Goal: Information Seeking & Learning: Learn about a topic

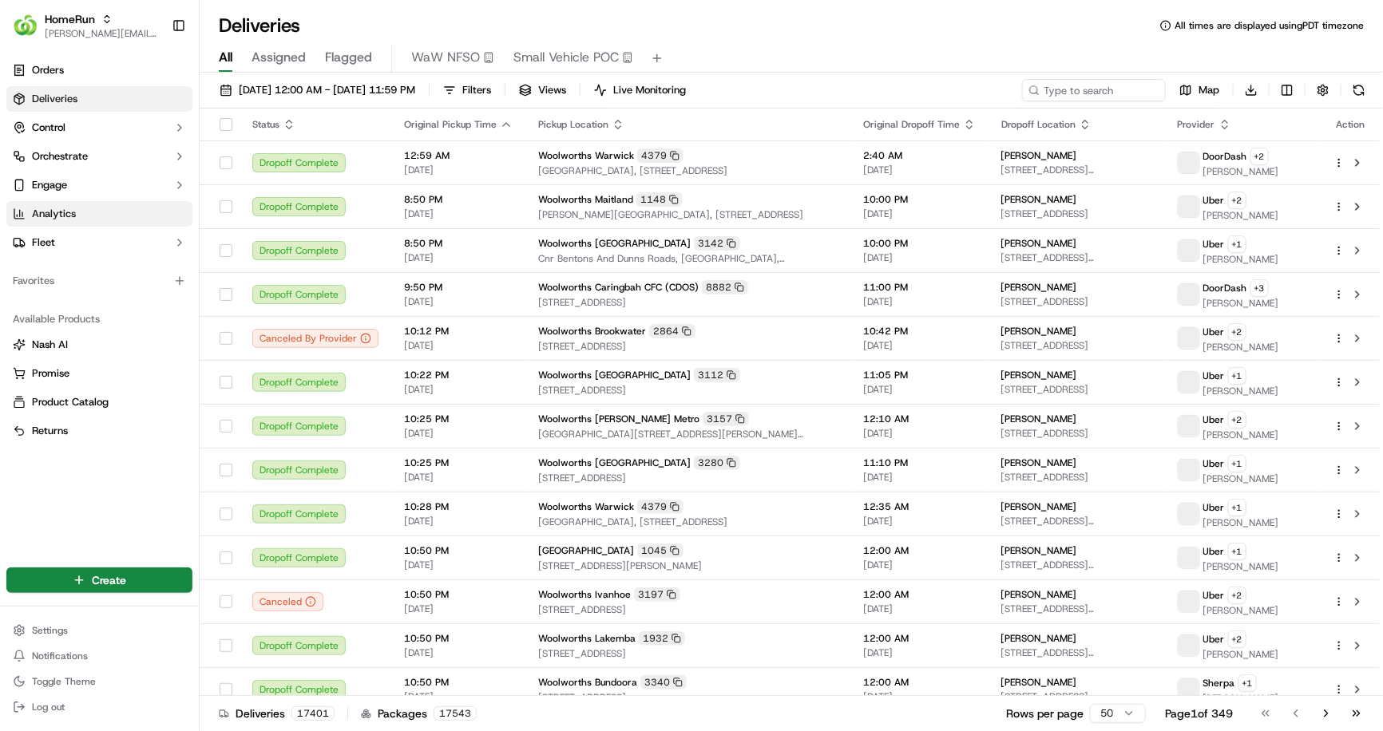
click at [43, 221] on link "Analytics" at bounding box center [99, 214] width 186 height 26
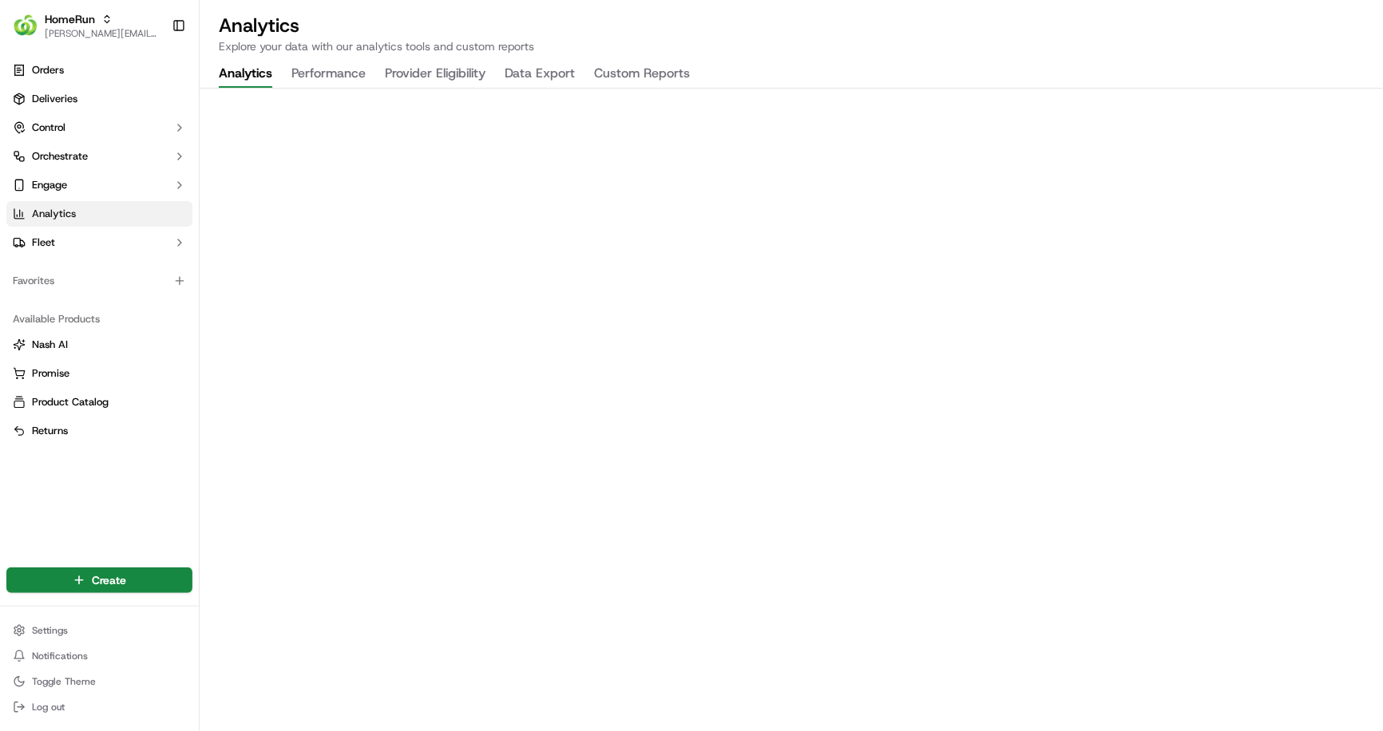
click at [957, 78] on div "Analytics Explore your data with our analytics tools and custom reports Analyti…" at bounding box center [791, 365] width 1183 height 731
click at [110, 41] on button "HomeRun [PERSON_NAME][EMAIL_ADDRESS][DOMAIN_NAME]" at bounding box center [85, 25] width 159 height 38
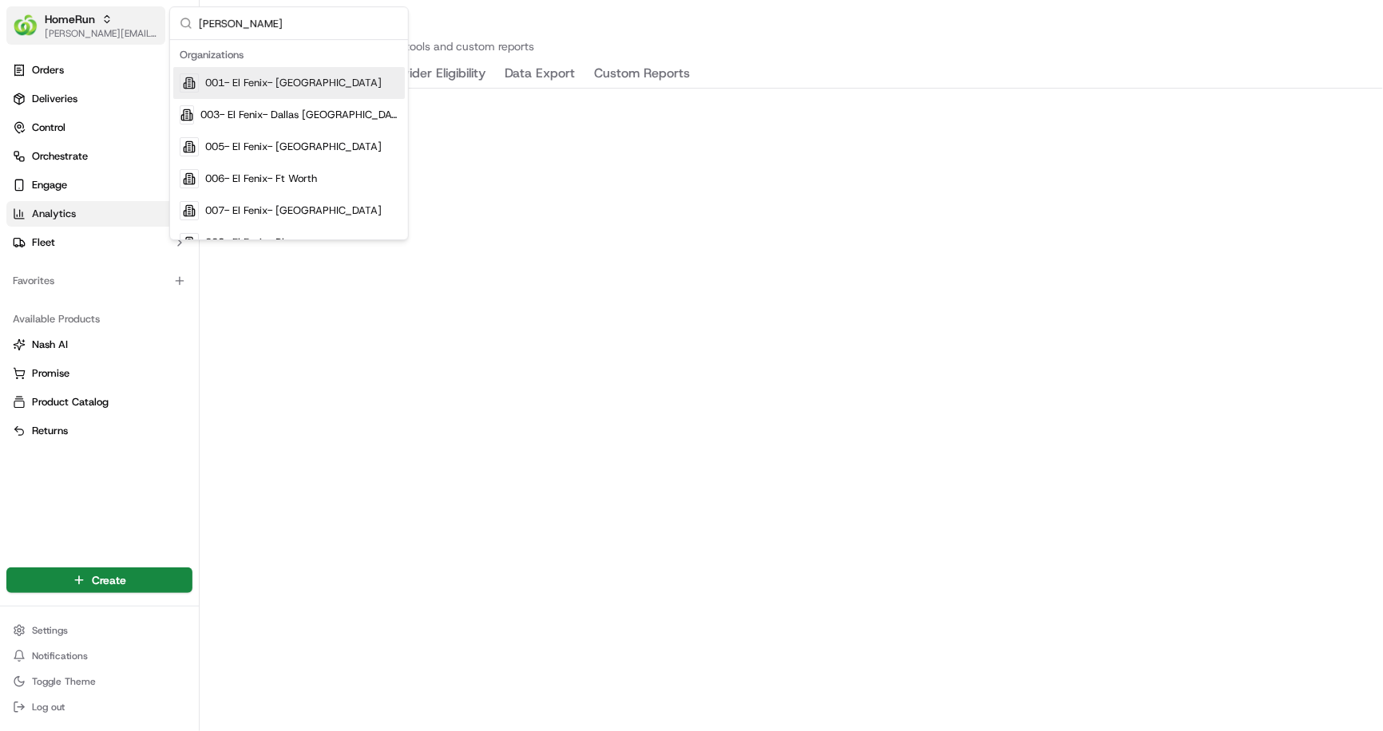
type input "coles"
